Goal: Transaction & Acquisition: Purchase product/service

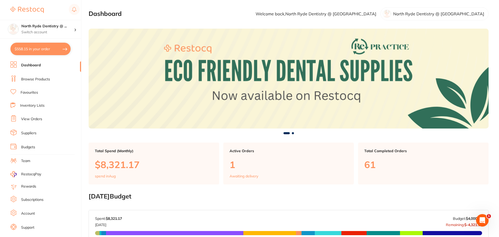
click at [29, 78] on link "Browse Products" at bounding box center [35, 79] width 29 height 5
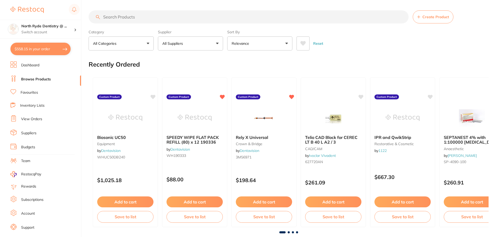
click at [122, 18] on input "search" at bounding box center [249, 16] width 320 height 13
type input "autoclave chamber cleaner"
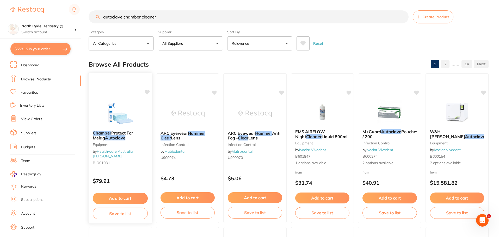
click at [134, 108] on img at bounding box center [120, 113] width 34 height 26
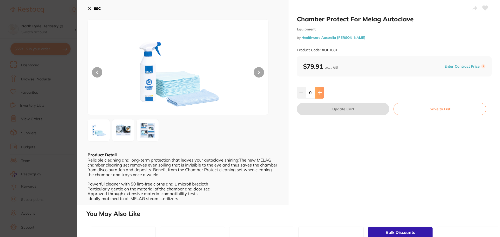
click at [321, 95] on button at bounding box center [319, 92] width 9 height 11
type input "1"
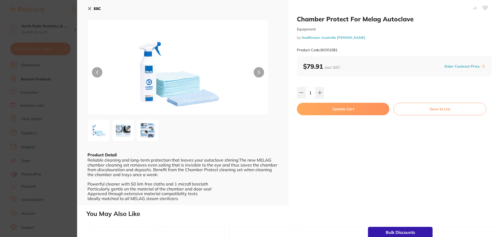
click at [371, 112] on button "Update Cart" at bounding box center [343, 109] width 92 height 12
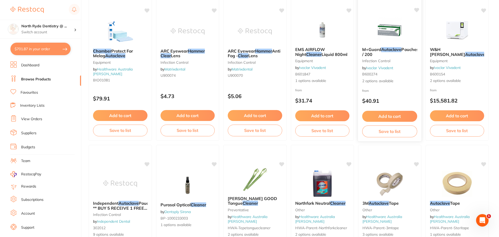
scroll to position [52, 0]
